Goal: Communication & Community: Answer question/provide support

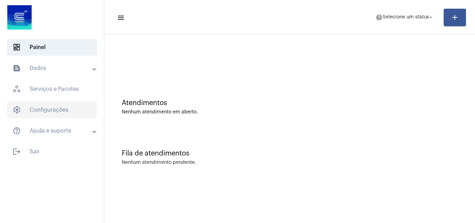
click at [44, 113] on span "settings Configurações" at bounding box center [52, 110] width 90 height 17
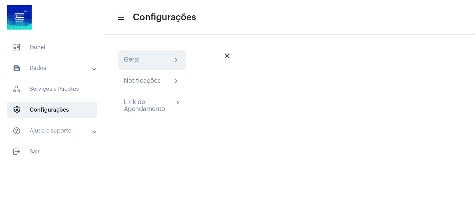
click at [139, 59] on div "Geral" at bounding box center [132, 60] width 16 height 8
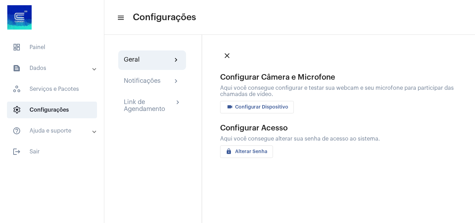
click at [256, 109] on span "videocam Configurar Dispositivo" at bounding box center [257, 107] width 63 height 5
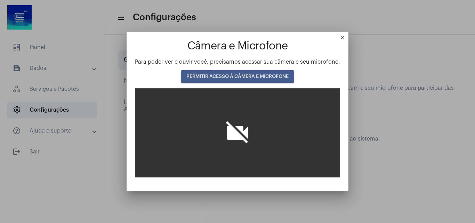
click at [232, 77] on span "PERMITIR ACESSO À CÂMERA E MICROFONE" at bounding box center [237, 76] width 102 height 5
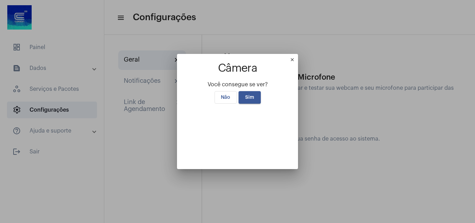
click at [298, 57] on mat-icon "close" at bounding box center [294, 61] width 8 height 8
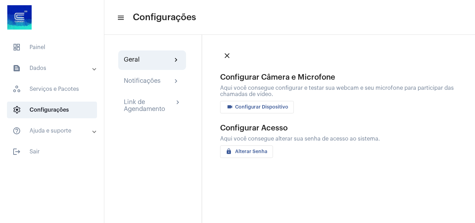
click at [268, 109] on span "videocam Configurar Dispositivo" at bounding box center [257, 107] width 63 height 5
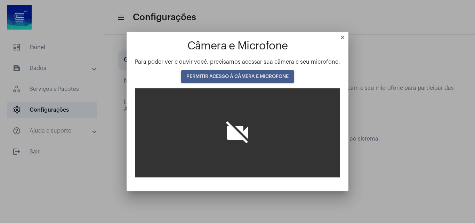
click at [243, 75] on span "PERMITIR ACESSO À CÂMERA E MICROFONE" at bounding box center [237, 76] width 102 height 5
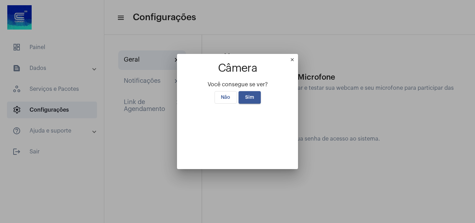
click at [251, 91] on button "Sim" at bounding box center [250, 97] width 22 height 13
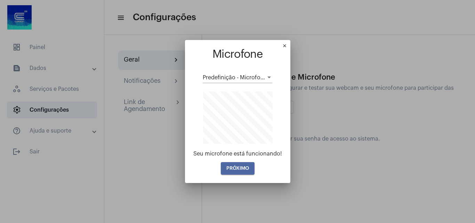
click at [240, 168] on span "PRÓXIMO" at bounding box center [237, 168] width 23 height 5
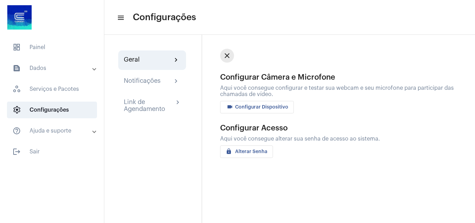
click at [229, 57] on mat-icon "close" at bounding box center [227, 55] width 8 height 8
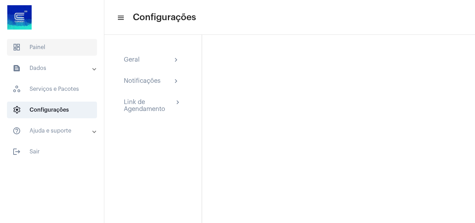
click at [50, 47] on span "dashboard Painel" at bounding box center [52, 47] width 90 height 17
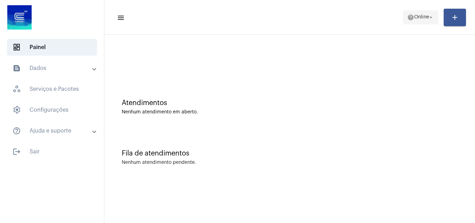
click at [414, 17] on span "Online" at bounding box center [421, 17] width 15 height 5
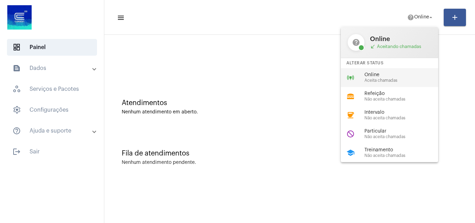
click at [373, 77] on span "Online" at bounding box center [404, 74] width 79 height 5
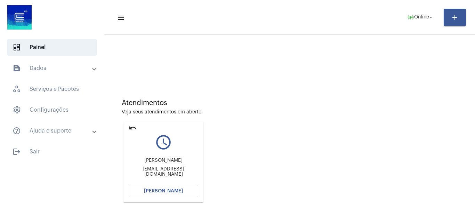
click at [134, 126] on mat-icon "undo" at bounding box center [133, 128] width 8 height 8
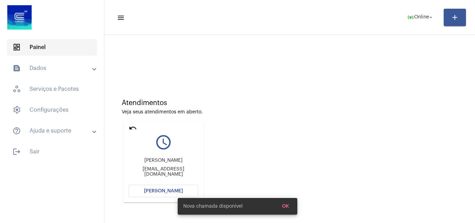
click at [42, 48] on span "dashboard Painel" at bounding box center [52, 47] width 90 height 17
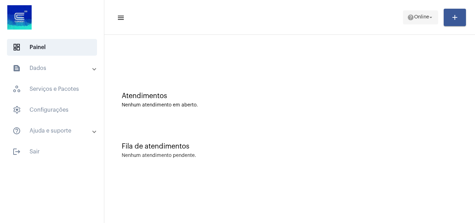
click at [419, 19] on span "Online" at bounding box center [421, 17] width 15 height 5
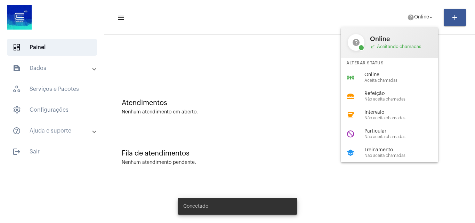
click at [389, 74] on span "Online" at bounding box center [404, 74] width 79 height 5
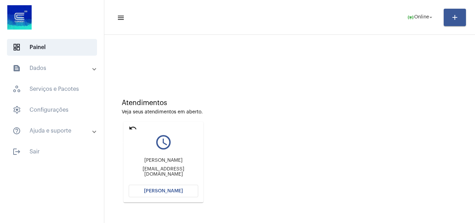
drag, startPoint x: 130, startPoint y: 125, endPoint x: 135, endPoint y: 125, distance: 5.2
click at [131, 125] on mat-icon "undo" at bounding box center [133, 128] width 8 height 8
drag, startPoint x: 131, startPoint y: 128, endPoint x: 143, endPoint y: 38, distance: 91.5
click at [131, 128] on mat-icon "undo" at bounding box center [133, 128] width 8 height 8
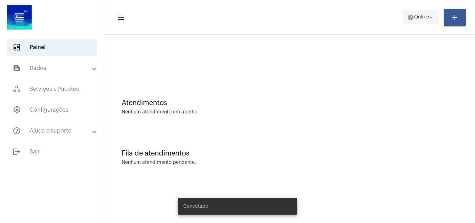
click at [414, 17] on span "Online" at bounding box center [421, 17] width 15 height 5
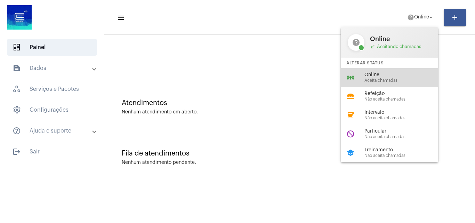
click at [378, 77] on span "Online" at bounding box center [404, 74] width 79 height 5
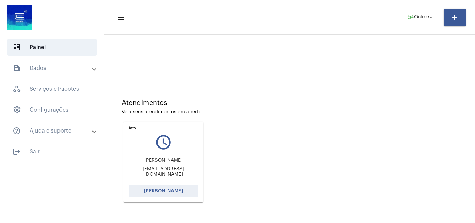
drag, startPoint x: 179, startPoint y: 185, endPoint x: 176, endPoint y: 188, distance: 3.7
click at [178, 187] on button "[PERSON_NAME]" at bounding box center [164, 191] width 70 height 13
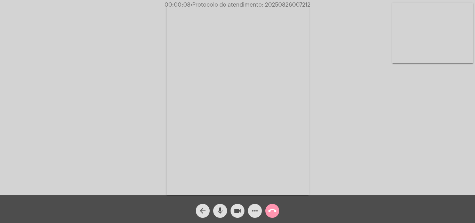
click at [426, 122] on div "Acessando Câmera e Microfone..." at bounding box center [238, 99] width 474 height 195
click at [257, 210] on mat-icon "more_horiz" at bounding box center [255, 211] width 8 height 8
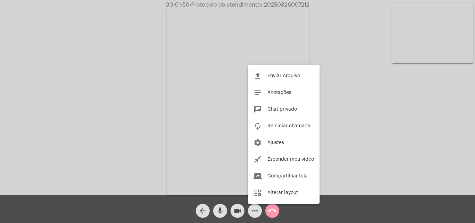
click at [254, 210] on div at bounding box center [237, 111] width 475 height 223
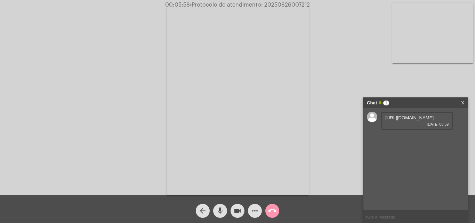
click at [405, 120] on link "https://neft-transfer-bucket.s3.amazonaws.com/temp-b8a7e157-612e-ac5e-2f33-06e8…" at bounding box center [409, 117] width 48 height 5
click at [271, 210] on mat-icon "call_end" at bounding box center [272, 211] width 8 height 8
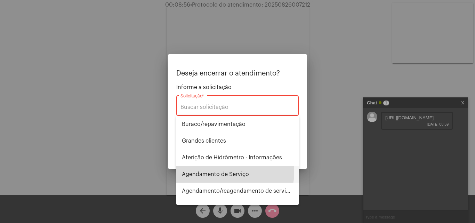
click at [212, 171] on span "Agendamento de Serviço" at bounding box center [237, 174] width 111 height 17
type input "Agendamento de Serviço"
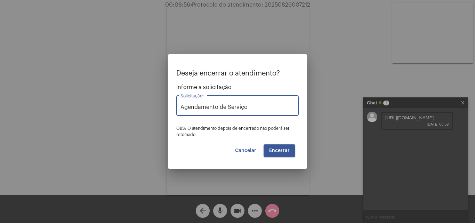
click at [273, 150] on span "Encerrar" at bounding box center [279, 150] width 21 height 5
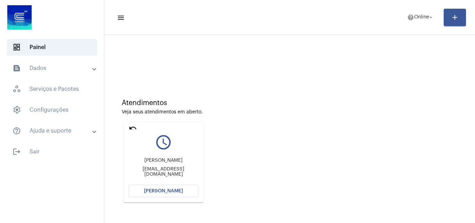
click at [132, 127] on mat-icon "undo" at bounding box center [133, 128] width 8 height 8
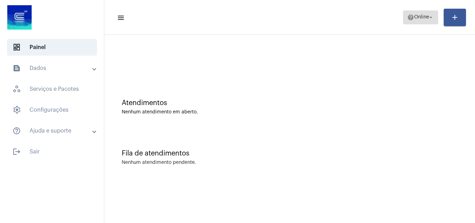
drag, startPoint x: 419, startPoint y: 13, endPoint x: 419, endPoint y: 17, distance: 3.9
click at [419, 17] on span "help Online arrow_drop_down" at bounding box center [420, 17] width 27 height 13
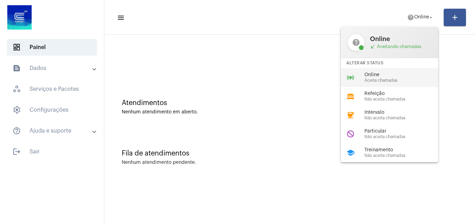
click at [382, 76] on span "Online" at bounding box center [404, 74] width 79 height 5
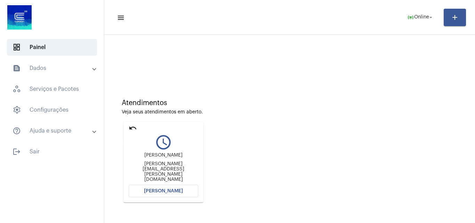
click at [133, 129] on mat-icon "undo" at bounding box center [133, 128] width 8 height 8
click at [130, 128] on mat-icon "undo" at bounding box center [133, 128] width 8 height 8
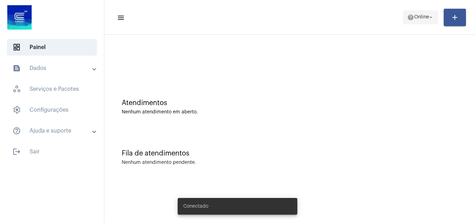
click at [420, 16] on span "Online" at bounding box center [421, 17] width 15 height 5
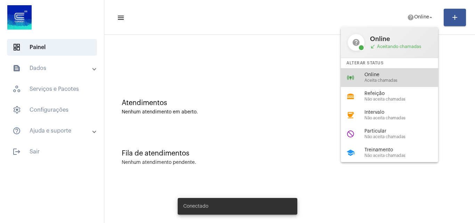
click at [388, 76] on span "Online" at bounding box center [404, 74] width 79 height 5
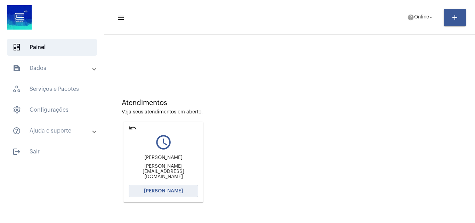
click at [141, 192] on button "[PERSON_NAME]" at bounding box center [164, 191] width 70 height 13
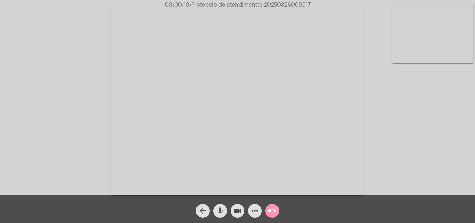
click at [421, 131] on div "Acessando Câmera e Microfone..." at bounding box center [238, 99] width 474 height 195
click at [442, 149] on div "Acessando Câmera e Microfone..." at bounding box center [238, 99] width 474 height 195
click at [274, 213] on mat-icon "call_end" at bounding box center [272, 211] width 8 height 8
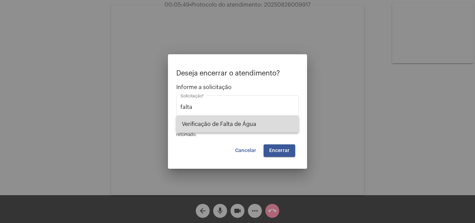
click at [208, 122] on span "Verificação de Falta de Água" at bounding box center [237, 124] width 111 height 17
type input "Verificação de Falta de Água"
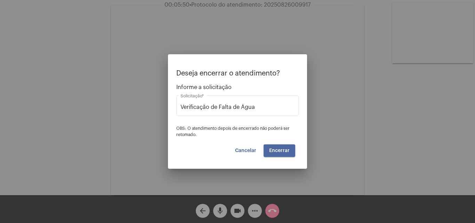
click at [277, 151] on span "Encerrar" at bounding box center [279, 150] width 21 height 5
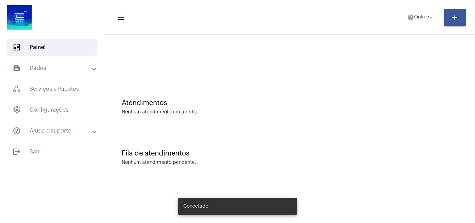
click at [419, 18] on span "Online" at bounding box center [421, 17] width 15 height 5
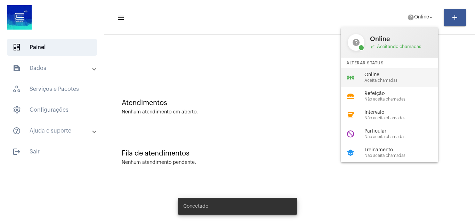
click at [390, 76] on span "Online" at bounding box center [404, 74] width 79 height 5
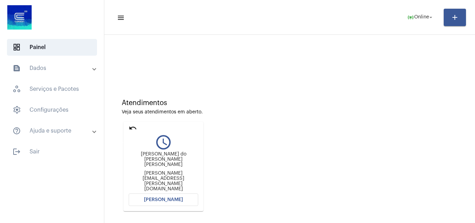
click at [130, 127] on mat-icon "undo" at bounding box center [133, 128] width 8 height 8
click at [131, 127] on mat-icon "undo" at bounding box center [133, 128] width 8 height 8
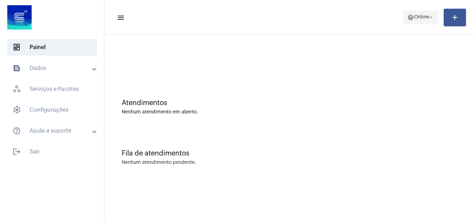
click at [419, 21] on span "help Online arrow_drop_down" at bounding box center [420, 17] width 27 height 13
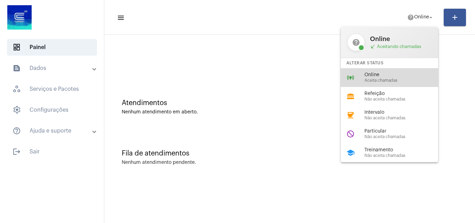
click at [389, 79] on span "Aceita chamadas" at bounding box center [404, 80] width 79 height 5
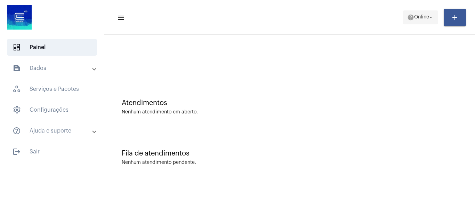
click at [419, 18] on span "Online" at bounding box center [421, 17] width 15 height 5
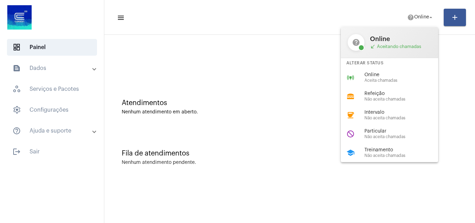
click at [453, 61] on div at bounding box center [237, 111] width 475 height 223
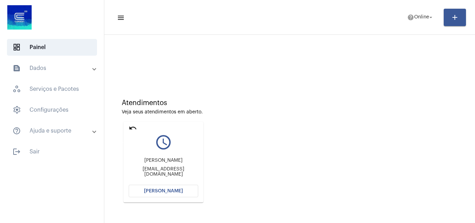
click at [134, 127] on mat-icon "undo" at bounding box center [133, 128] width 8 height 8
click at [414, 18] on span "Online" at bounding box center [421, 17] width 15 height 5
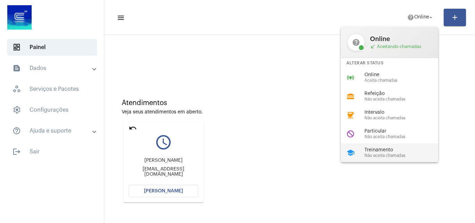
click at [379, 154] on span "Não aceita chamadas" at bounding box center [404, 155] width 79 height 5
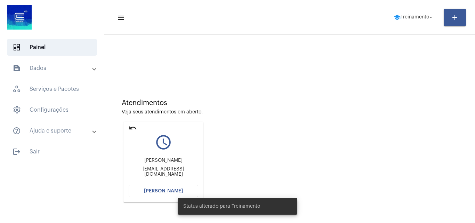
click at [132, 127] on mat-icon "undo" at bounding box center [133, 128] width 8 height 8
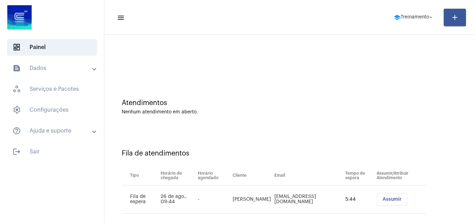
click at [385, 201] on span "Assumir" at bounding box center [392, 199] width 19 height 5
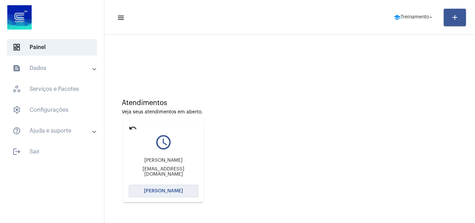
click at [147, 191] on span "[PERSON_NAME]" at bounding box center [163, 191] width 39 height 5
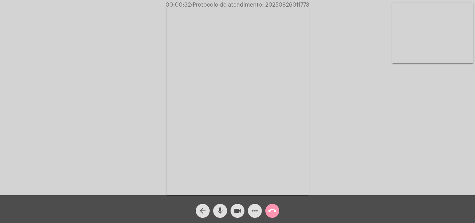
click at [374, 124] on div "Acessando Câmera e Microfone..." at bounding box center [238, 99] width 474 height 195
click at [255, 209] on mat-icon "more_horiz" at bounding box center [255, 211] width 8 height 8
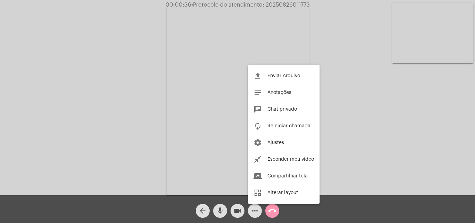
click at [286, 111] on span "Chat privado" at bounding box center [282, 109] width 30 height 5
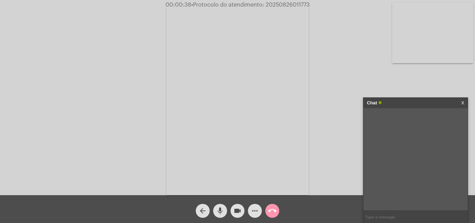
click at [382, 219] on input "text" at bounding box center [415, 217] width 104 height 12
type input "n"
click at [327, 106] on div "Acessando Câmera e Microfone..." at bounding box center [238, 99] width 474 height 195
click at [217, 209] on mat-icon "mic" at bounding box center [220, 211] width 8 height 8
click at [218, 213] on mat-icon "mic_off" at bounding box center [220, 211] width 8 height 8
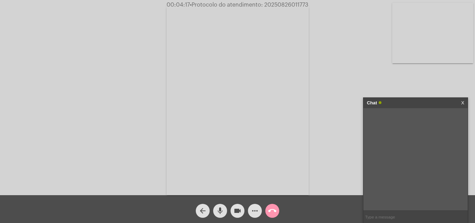
click at [100, 116] on div "Acessando Câmera e Microfone..." at bounding box center [238, 99] width 474 height 195
click at [271, 211] on mat-icon "call_end" at bounding box center [272, 211] width 8 height 8
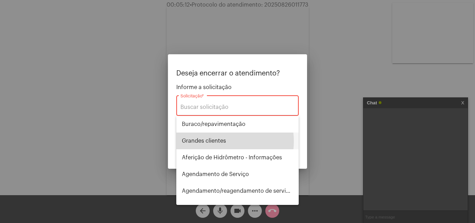
click at [212, 141] on span "⁠Grandes clientes" at bounding box center [237, 141] width 111 height 17
type input "⁠Grandes clientes"
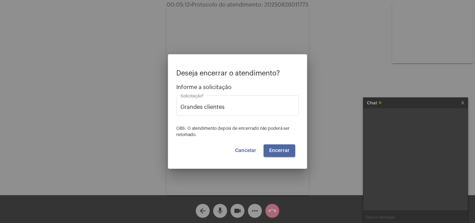
click at [273, 154] on button "Encerrar" at bounding box center [280, 150] width 32 height 13
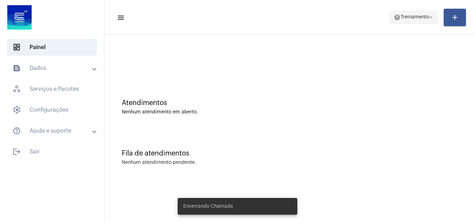
click at [420, 15] on span "Treinamento" at bounding box center [415, 17] width 29 height 5
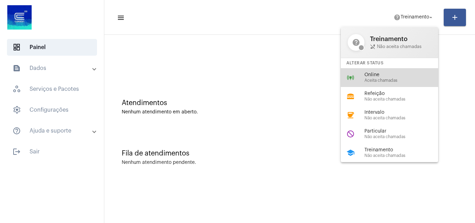
click at [376, 74] on span "Online" at bounding box center [404, 74] width 79 height 5
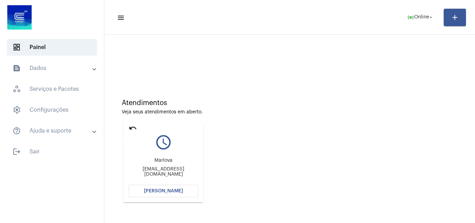
click at [133, 128] on div "Atendimentos Veja seus atendimentos em aberto. undo query_builder Marlova Marlo…" at bounding box center [290, 148] width 364 height 140
click at [130, 128] on mat-icon "undo" at bounding box center [133, 128] width 8 height 8
click at [134, 131] on mat-icon "undo" at bounding box center [133, 128] width 8 height 8
click at [131, 129] on mat-icon "undo" at bounding box center [133, 128] width 8 height 8
click at [155, 188] on button "[PERSON_NAME]" at bounding box center [164, 191] width 70 height 13
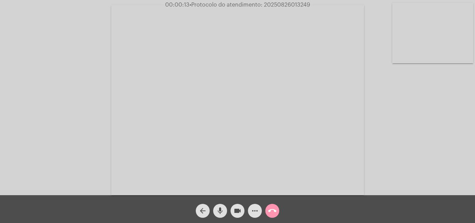
click at [451, 155] on div "Acessando Câmera e Microfone..." at bounding box center [238, 99] width 474 height 195
click at [255, 208] on mat-icon "more_horiz" at bounding box center [255, 211] width 8 height 8
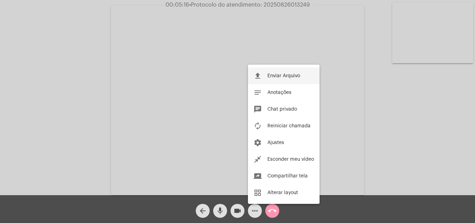
click at [277, 75] on span "Enviar Arquivo" at bounding box center [283, 75] width 33 height 5
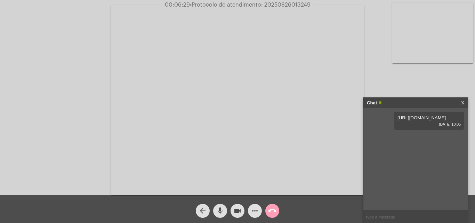
click at [272, 210] on mat-icon "call_end" at bounding box center [272, 211] width 8 height 8
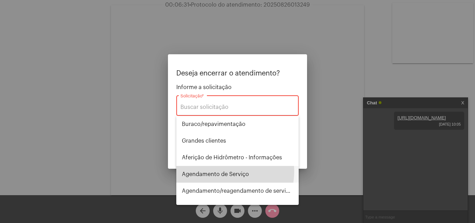
click at [220, 171] on span "Agendamento de Serviço" at bounding box center [237, 174] width 111 height 17
type input "Agendamento de Serviço"
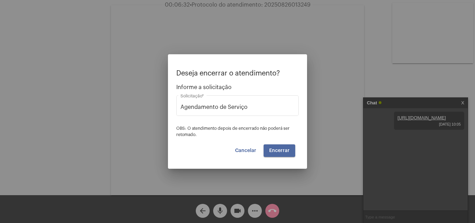
click at [273, 147] on button "Encerrar" at bounding box center [280, 150] width 32 height 13
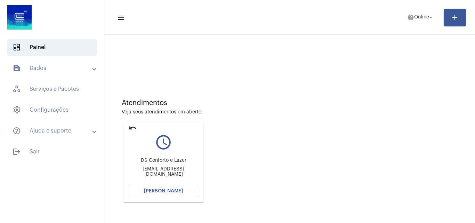
click at [133, 126] on mat-icon "undo" at bounding box center [133, 128] width 8 height 8
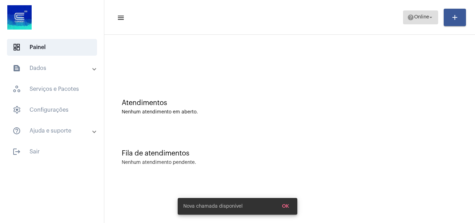
drag, startPoint x: 422, startPoint y: 15, endPoint x: 421, endPoint y: 19, distance: 4.6
click at [422, 16] on span "Online" at bounding box center [421, 17] width 15 height 5
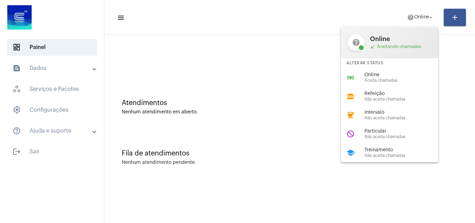
click at [375, 149] on span "Treinamento" at bounding box center [404, 149] width 79 height 5
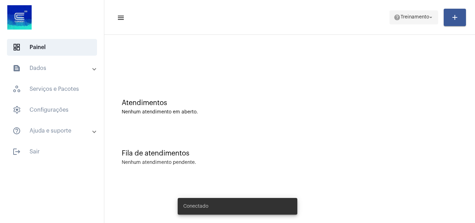
click at [405, 19] on span "Treinamento" at bounding box center [415, 17] width 29 height 5
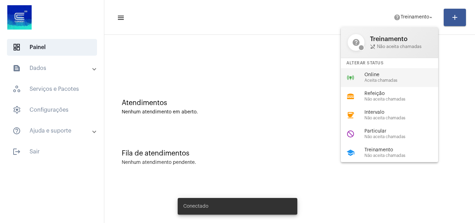
click at [390, 79] on span "Aceita chamadas" at bounding box center [404, 80] width 79 height 5
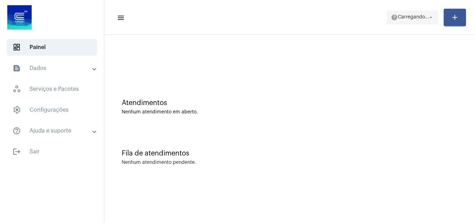
click at [419, 16] on span "Carregando..." at bounding box center [413, 17] width 31 height 5
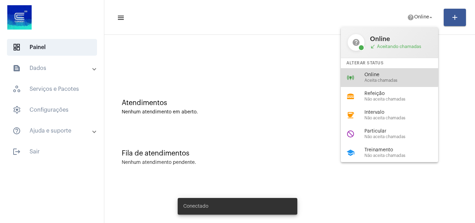
click at [376, 77] on span "Online" at bounding box center [404, 74] width 79 height 5
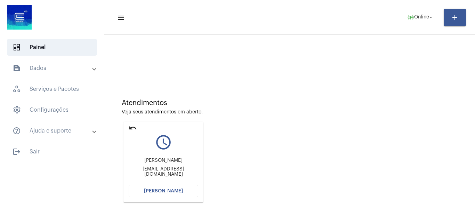
click at [131, 127] on mat-icon "undo" at bounding box center [133, 128] width 8 height 8
click at [134, 128] on mat-icon "undo" at bounding box center [133, 128] width 8 height 8
click at [136, 128] on mat-icon "undo" at bounding box center [133, 128] width 8 height 8
click at [420, 18] on span "Online" at bounding box center [421, 17] width 15 height 5
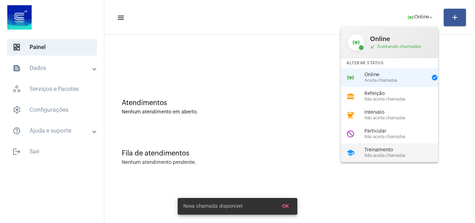
click at [386, 155] on span "Não aceita chamadas" at bounding box center [404, 155] width 79 height 5
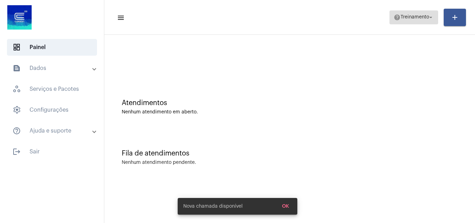
click at [413, 17] on span "Treinamento" at bounding box center [415, 17] width 29 height 5
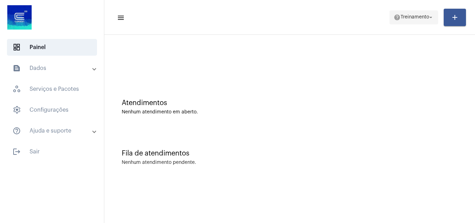
drag, startPoint x: 407, startPoint y: 16, endPoint x: 407, endPoint y: 23, distance: 6.3
click at [407, 17] on span "Treinamento" at bounding box center [415, 17] width 29 height 5
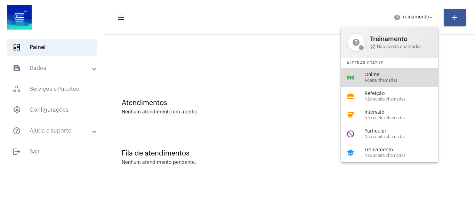
click at [371, 81] on span "Aceita chamadas" at bounding box center [404, 80] width 79 height 5
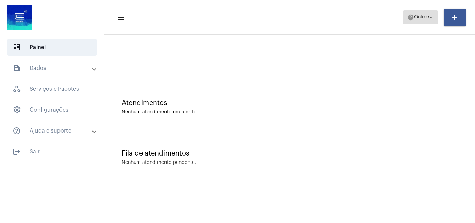
click at [419, 16] on span "Online" at bounding box center [421, 17] width 15 height 5
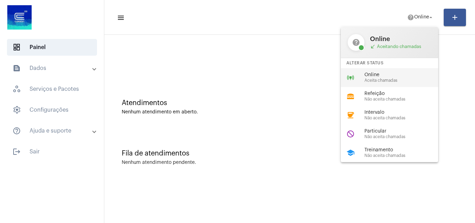
click at [380, 77] on span "Online" at bounding box center [404, 74] width 79 height 5
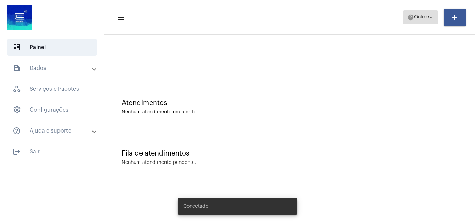
click at [414, 16] on span "Online" at bounding box center [421, 17] width 15 height 5
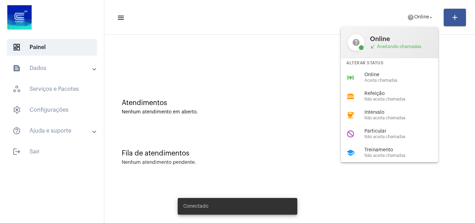
click at [377, 73] on span "Online" at bounding box center [404, 74] width 79 height 5
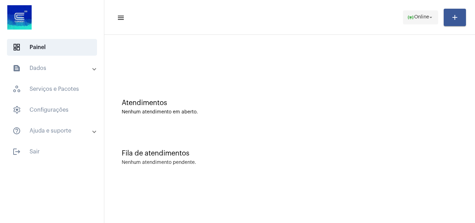
click at [429, 16] on mat-icon "arrow_drop_down" at bounding box center [431, 17] width 6 height 6
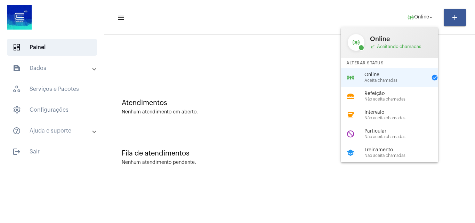
click at [381, 77] on span "Online" at bounding box center [396, 74] width 63 height 5
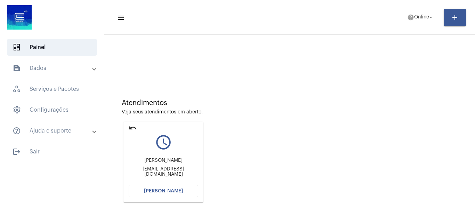
click at [162, 190] on span "[PERSON_NAME]" at bounding box center [163, 191] width 39 height 5
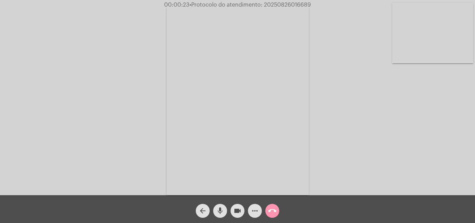
click at [369, 127] on div "Acessando Câmera e Microfone..." at bounding box center [238, 99] width 474 height 195
click at [256, 209] on mat-icon "more_horiz" at bounding box center [255, 211] width 8 height 8
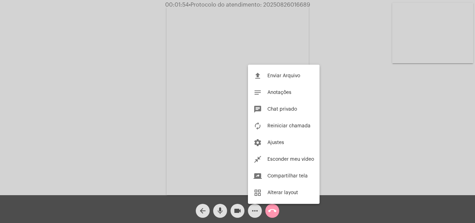
click at [344, 77] on div at bounding box center [237, 111] width 475 height 223
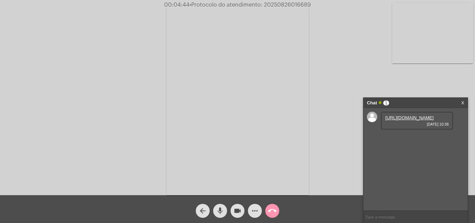
click at [398, 120] on link "https://neft-transfer-bucket.s3.amazonaws.com/temp-198c1bc6-b5dd-e6bd-608e-5bbb…" at bounding box center [409, 117] width 48 height 5
click at [254, 211] on mat-icon "more_horiz" at bounding box center [255, 211] width 8 height 8
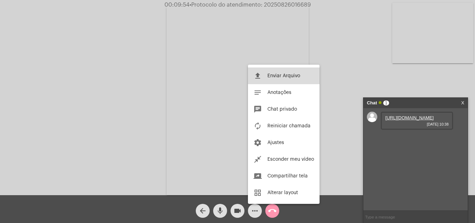
click at [274, 74] on span "Enviar Arquivo" at bounding box center [283, 75] width 33 height 5
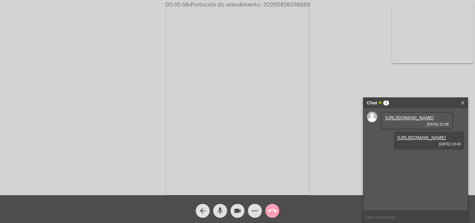
click at [275, 210] on mat-icon "call_end" at bounding box center [272, 211] width 8 height 8
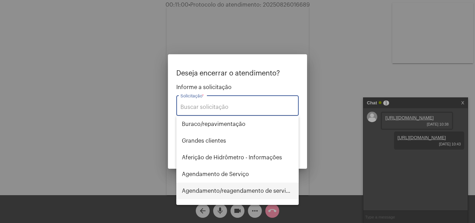
click at [216, 189] on span "Agendamento/reagendamento de serviços - informações" at bounding box center [237, 191] width 111 height 17
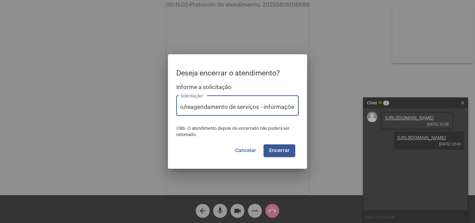
drag, startPoint x: 293, startPoint y: 107, endPoint x: 173, endPoint y: 118, distance: 120.1
click at [172, 114] on mat-dialog-container "Deseja encerrar o atendimento? Informe a solicitação Agendamento/reagendamento …" at bounding box center [237, 111] width 139 height 114
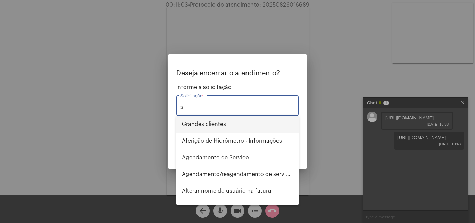
scroll to position [0, 0]
click at [217, 126] on span "⁠Grandes clientes" at bounding box center [237, 124] width 111 height 17
type input "⁠Grandes clientes"
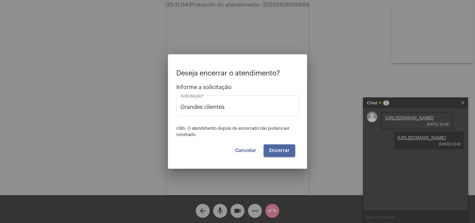
click at [275, 151] on span "Encerrar" at bounding box center [279, 150] width 21 height 5
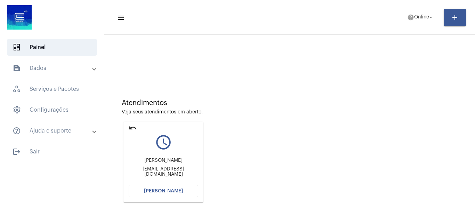
click at [134, 128] on mat-icon "undo" at bounding box center [133, 128] width 8 height 8
click at [172, 191] on span "[PERSON_NAME]" at bounding box center [163, 191] width 39 height 5
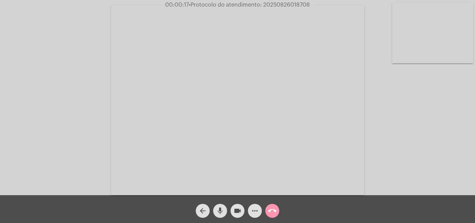
click at [425, 161] on div "Acessando Câmera e Microfone..." at bounding box center [238, 99] width 474 height 195
click at [203, 209] on mat-icon "arrow_back" at bounding box center [203, 211] width 8 height 8
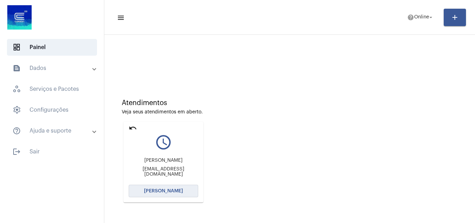
click at [163, 190] on span "[PERSON_NAME]" at bounding box center [163, 191] width 39 height 5
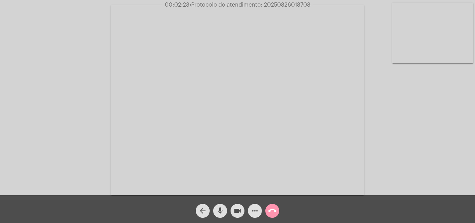
click at [441, 145] on div "Acessando Câmera e Microfone..." at bounding box center [238, 99] width 474 height 195
click at [272, 213] on mat-icon "call_end" at bounding box center [272, 211] width 8 height 8
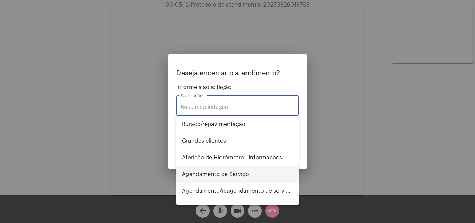
click at [217, 174] on span "Agendamento de Serviço" at bounding box center [237, 174] width 111 height 17
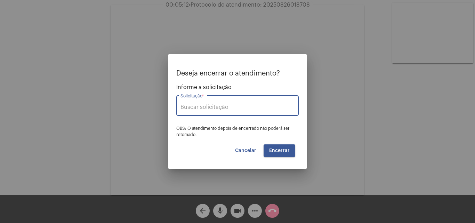
type input "Agendamento de Serviço"
click at [276, 150] on span "Encerrar" at bounding box center [279, 150] width 21 height 5
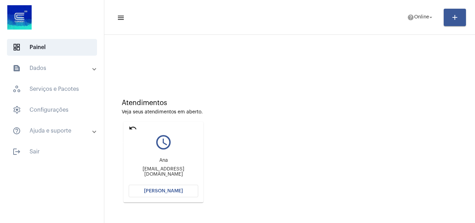
click at [134, 129] on mat-icon "undo" at bounding box center [133, 128] width 8 height 8
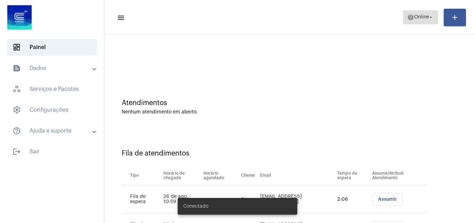
click at [416, 17] on span "Online" at bounding box center [421, 17] width 15 height 5
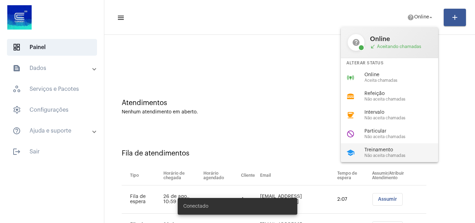
click at [384, 147] on span "Treinamento" at bounding box center [404, 149] width 79 height 5
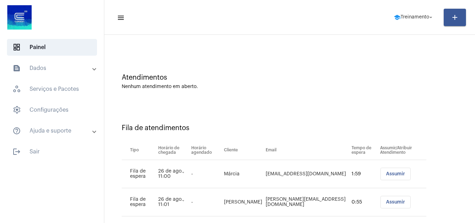
scroll to position [38, 0]
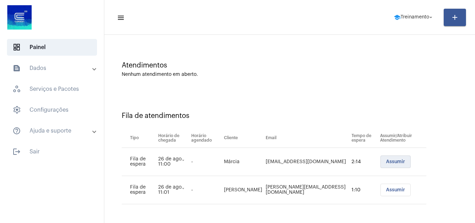
click at [386, 163] on span "Assumir" at bounding box center [395, 161] width 19 height 5
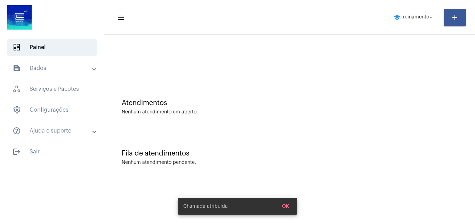
scroll to position [0, 0]
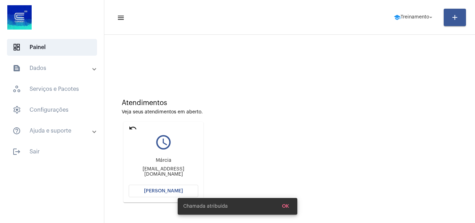
click at [169, 190] on span "[PERSON_NAME]" at bounding box center [163, 191] width 39 height 5
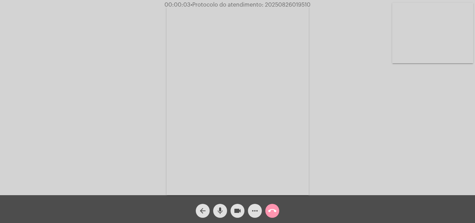
click at [448, 141] on div "Acessando Câmera e Microfone..." at bounding box center [238, 99] width 474 height 195
click at [272, 209] on mat-icon "call_end" at bounding box center [272, 211] width 8 height 8
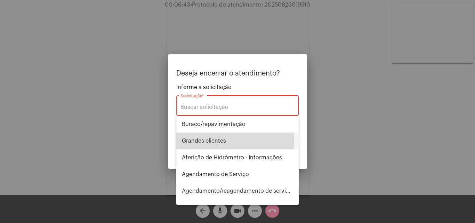
click at [219, 140] on span "⁠Grandes clientes" at bounding box center [237, 141] width 111 height 17
type input "⁠Grandes clientes"
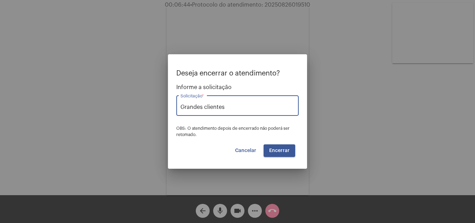
click at [272, 152] on span "Encerrar" at bounding box center [279, 150] width 21 height 5
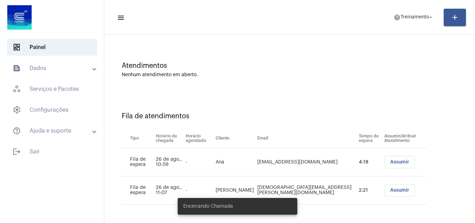
scroll to position [38, 0]
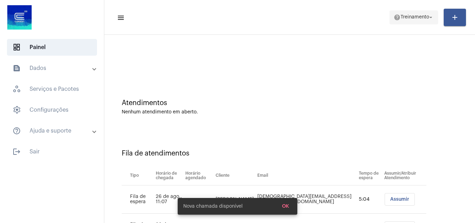
click at [412, 17] on span "Treinamento" at bounding box center [415, 17] width 29 height 5
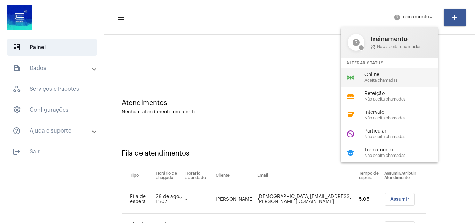
click at [384, 71] on div "online_prediction Online Aceita chamadas" at bounding box center [395, 77] width 109 height 19
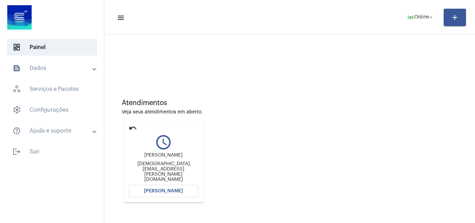
click at [134, 126] on mat-icon "undo" at bounding box center [133, 128] width 8 height 8
click at [135, 126] on mat-icon "undo" at bounding box center [133, 128] width 8 height 8
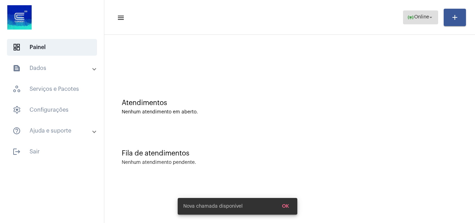
click at [426, 15] on span "online_prediction Online arrow_drop_down" at bounding box center [420, 17] width 27 height 13
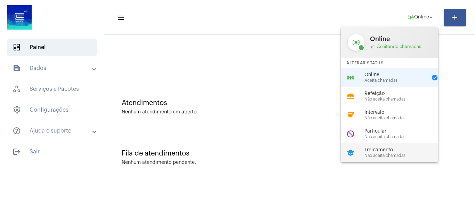
click at [390, 148] on span "Treinamento" at bounding box center [404, 149] width 79 height 5
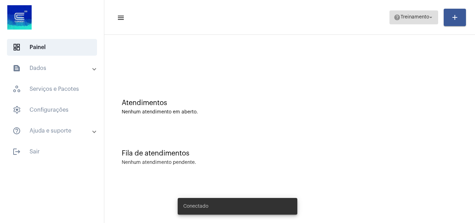
click at [403, 16] on span "Treinamento" at bounding box center [415, 17] width 29 height 5
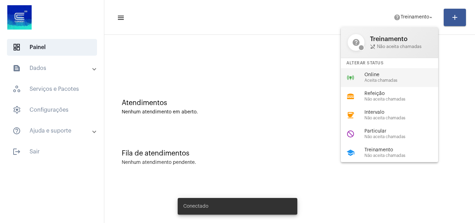
click at [378, 75] on span "Online" at bounding box center [404, 74] width 79 height 5
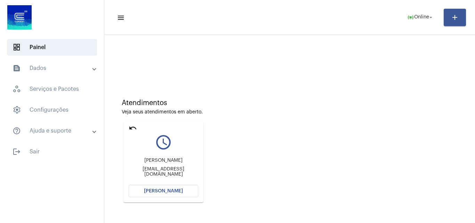
click at [134, 128] on mat-icon "undo" at bounding box center [133, 128] width 8 height 8
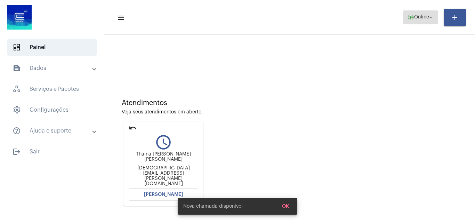
click at [421, 17] on span "Online" at bounding box center [421, 17] width 15 height 5
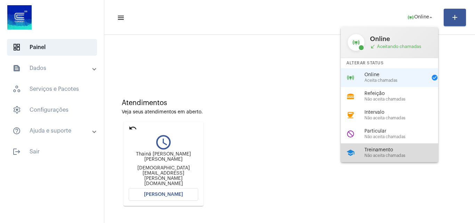
click at [379, 153] on div "Treinamento Não aceita chamadas" at bounding box center [404, 152] width 79 height 10
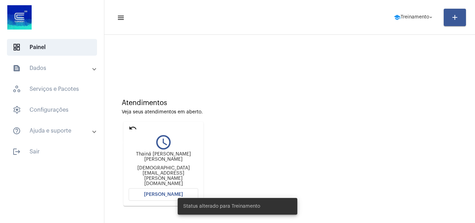
click at [132, 128] on mat-icon "undo" at bounding box center [133, 128] width 8 height 8
click at [131, 129] on mat-icon "undo" at bounding box center [133, 128] width 8 height 8
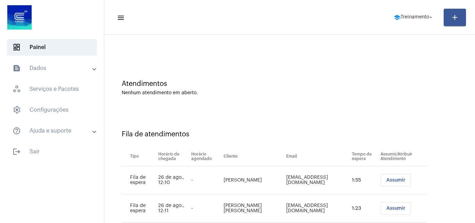
scroll to position [38, 0]
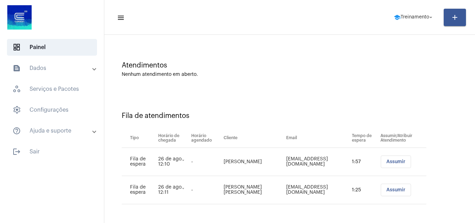
click at [391, 161] on span "Assumir" at bounding box center [395, 161] width 19 height 5
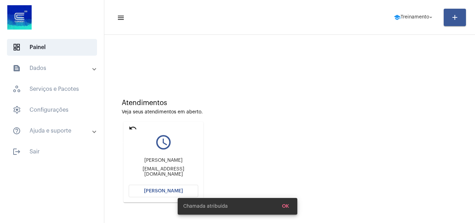
click at [131, 128] on mat-icon "undo" at bounding box center [133, 128] width 8 height 8
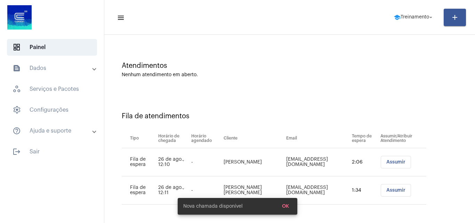
scroll to position [38, 0]
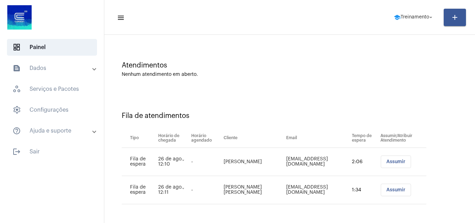
click at [389, 190] on span "Assumir" at bounding box center [395, 189] width 19 height 5
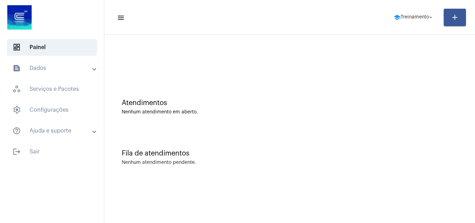
scroll to position [0, 0]
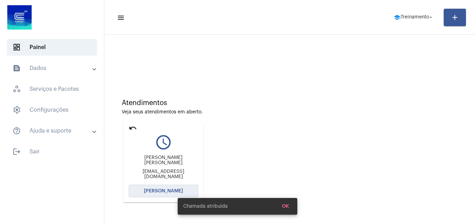
click at [161, 189] on span "[PERSON_NAME]" at bounding box center [163, 191] width 39 height 5
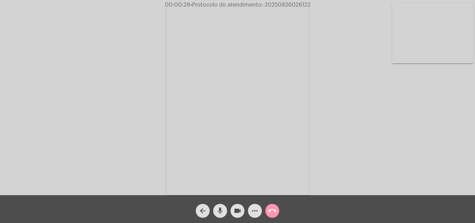
click at [399, 159] on div "Acessando Câmera e Microfone..." at bounding box center [238, 99] width 474 height 195
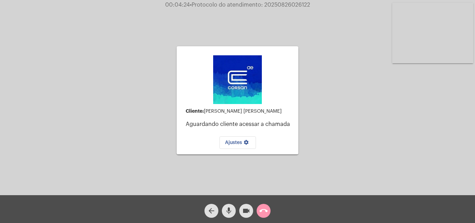
click at [209, 208] on mat-icon "arrow_back" at bounding box center [211, 211] width 8 height 8
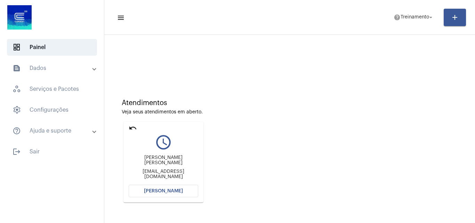
click at [168, 189] on span "[PERSON_NAME]" at bounding box center [163, 191] width 39 height 5
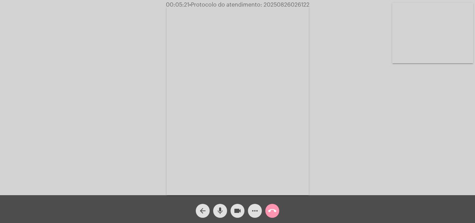
click at [269, 209] on mat-icon "call_end" at bounding box center [272, 211] width 8 height 8
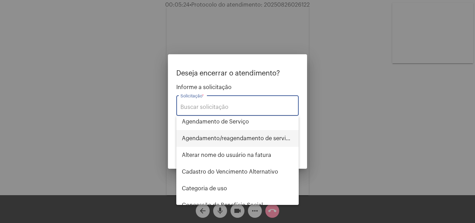
scroll to position [70, 0]
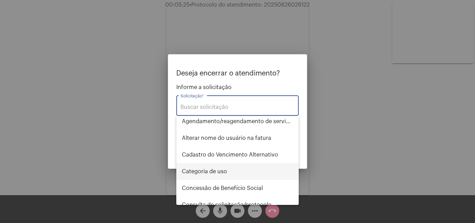
click at [211, 170] on span "Categoria de uso" at bounding box center [237, 171] width 111 height 17
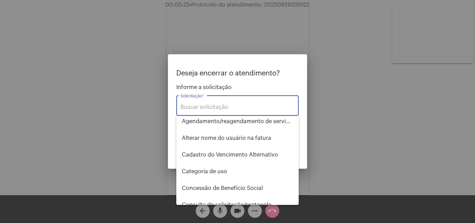
type input "Categoria de uso"
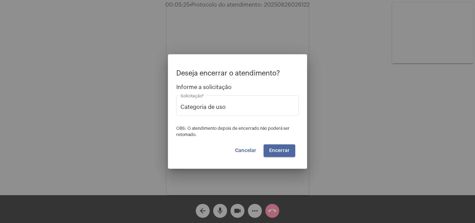
click at [277, 151] on span "Encerrar" at bounding box center [279, 150] width 21 height 5
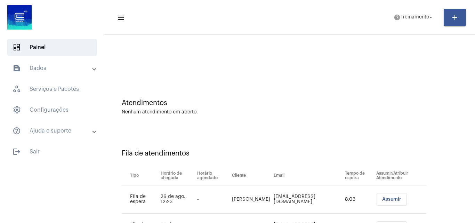
click at [387, 197] on span "Assumir" at bounding box center [391, 199] width 19 height 5
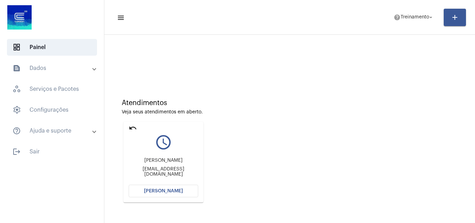
click at [177, 186] on button "[PERSON_NAME]" at bounding box center [164, 191] width 70 height 13
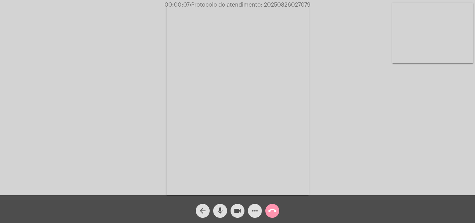
click at [451, 175] on div "Acessando Câmera e Microfone..." at bounding box center [238, 99] width 474 height 195
click at [257, 211] on mat-icon "more_horiz" at bounding box center [255, 211] width 8 height 8
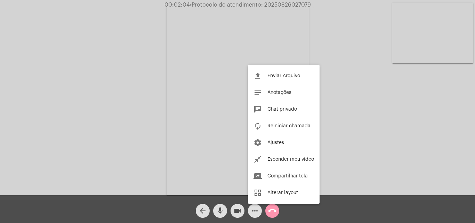
click at [270, 35] on div at bounding box center [237, 111] width 475 height 223
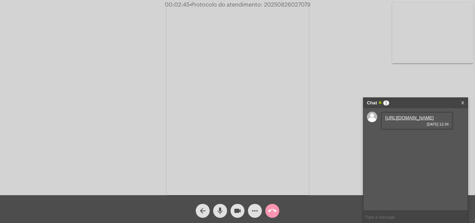
click at [397, 120] on link "[URL][DOMAIN_NAME]" at bounding box center [409, 117] width 48 height 5
click at [403, 140] on link "[URL][DOMAIN_NAME]" at bounding box center [409, 137] width 48 height 5
click at [409, 160] on link "[URL][DOMAIN_NAME]" at bounding box center [409, 157] width 48 height 5
click at [252, 213] on mat-icon "more_horiz" at bounding box center [255, 211] width 8 height 8
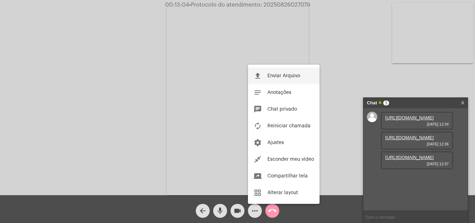
click at [280, 75] on span "Enviar Arquivo" at bounding box center [283, 75] width 33 height 5
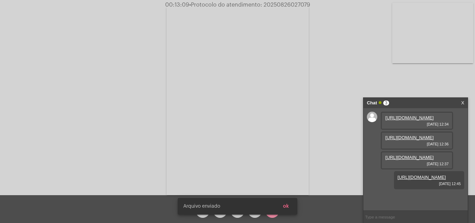
scroll to position [41, 0]
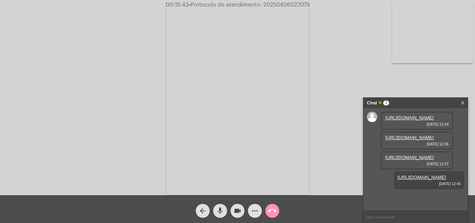
click at [273, 210] on mat-icon "call_end" at bounding box center [272, 211] width 8 height 8
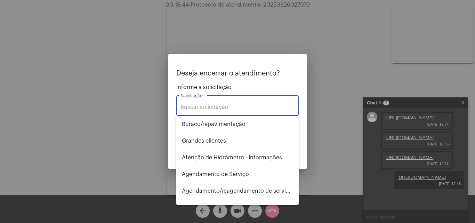
click at [209, 103] on div "Solicitação *" at bounding box center [238, 105] width 114 height 22
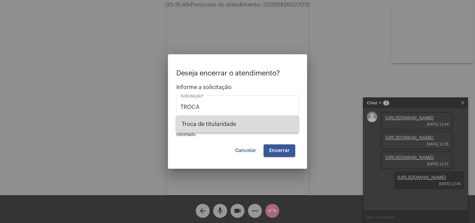
click at [215, 122] on span "Troca de titularidade" at bounding box center [237, 124] width 111 height 17
type input "Troca de titularidade"
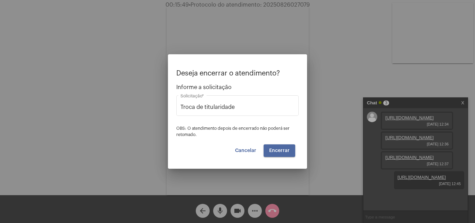
click at [281, 154] on button "Encerrar" at bounding box center [280, 150] width 32 height 13
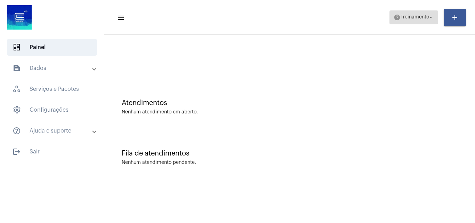
click at [408, 16] on span "Treinamento" at bounding box center [415, 17] width 29 height 5
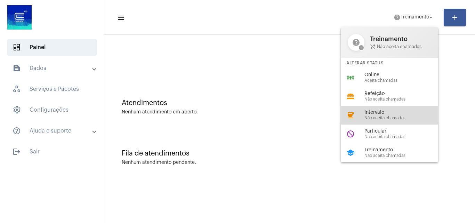
click at [376, 112] on span "Intervalo" at bounding box center [404, 112] width 79 height 5
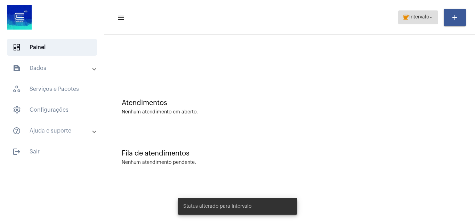
click at [427, 19] on span "Intervalo" at bounding box center [419, 17] width 20 height 5
